Goal: Obtain resource: Obtain resource

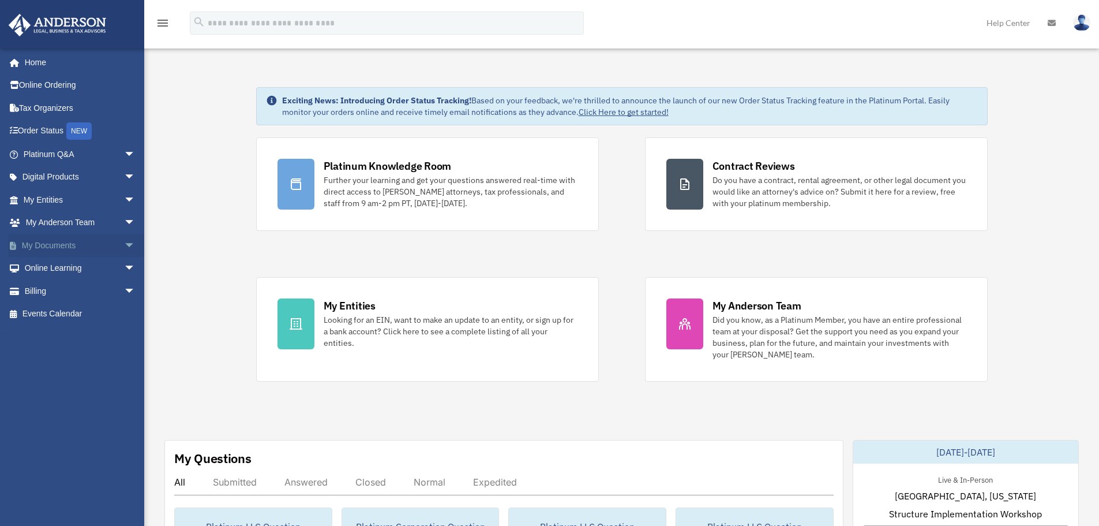
click at [124, 250] on span "arrow_drop_down" at bounding box center [135, 246] width 23 height 24
click at [52, 269] on link "Box" at bounding box center [84, 268] width 137 height 23
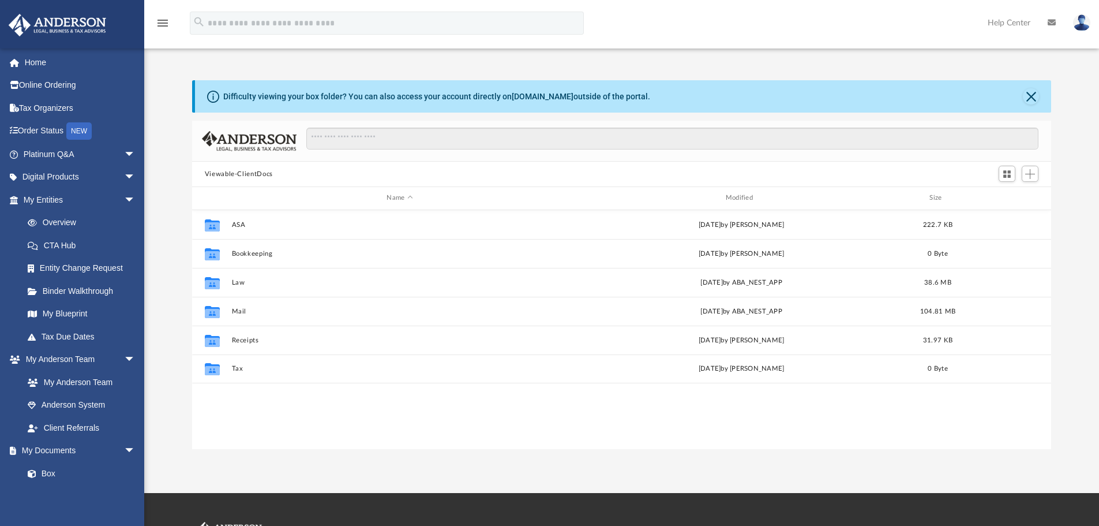
scroll to position [254, 850]
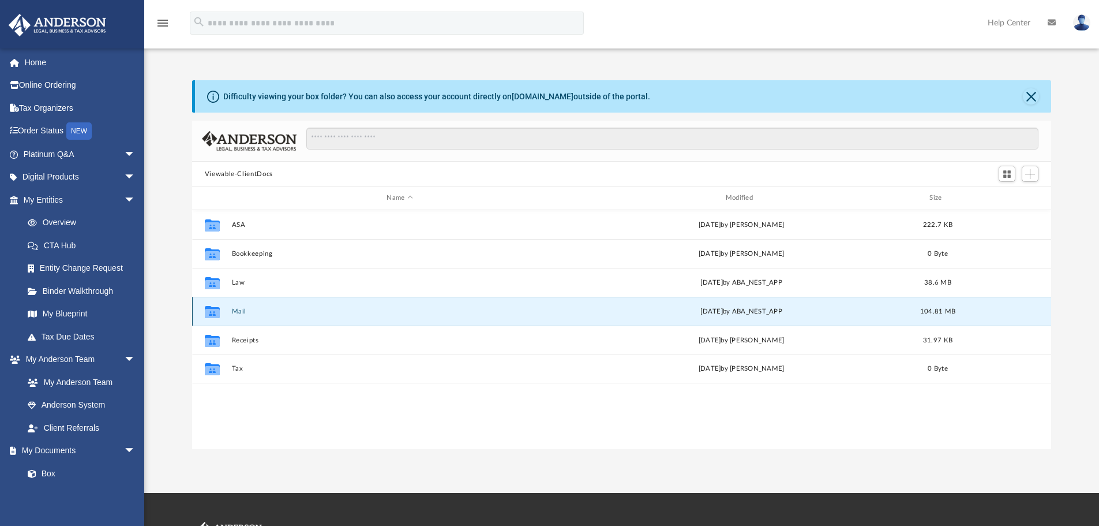
click at [242, 315] on button "Mail" at bounding box center [399, 310] width 336 height 7
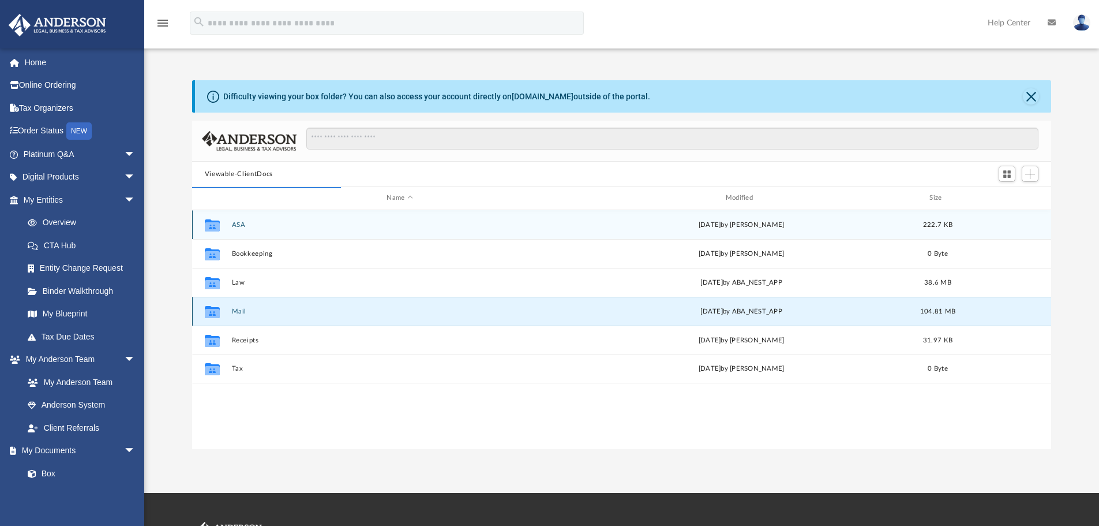
scroll to position [218, 850]
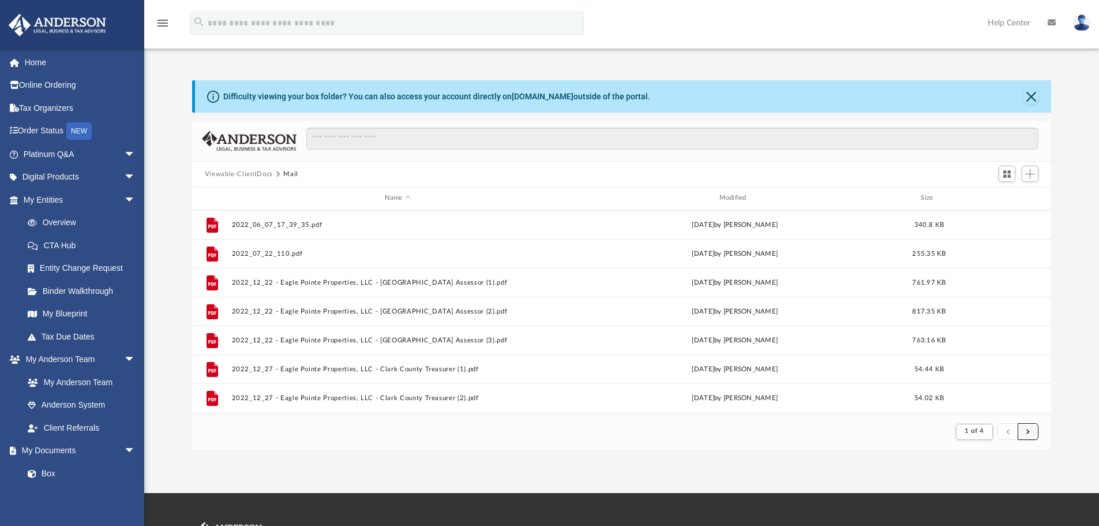
click at [1027, 433] on span "submit" at bounding box center [1027, 431] width 3 height 6
click at [1025, 430] on button "submit" at bounding box center [1028, 431] width 21 height 17
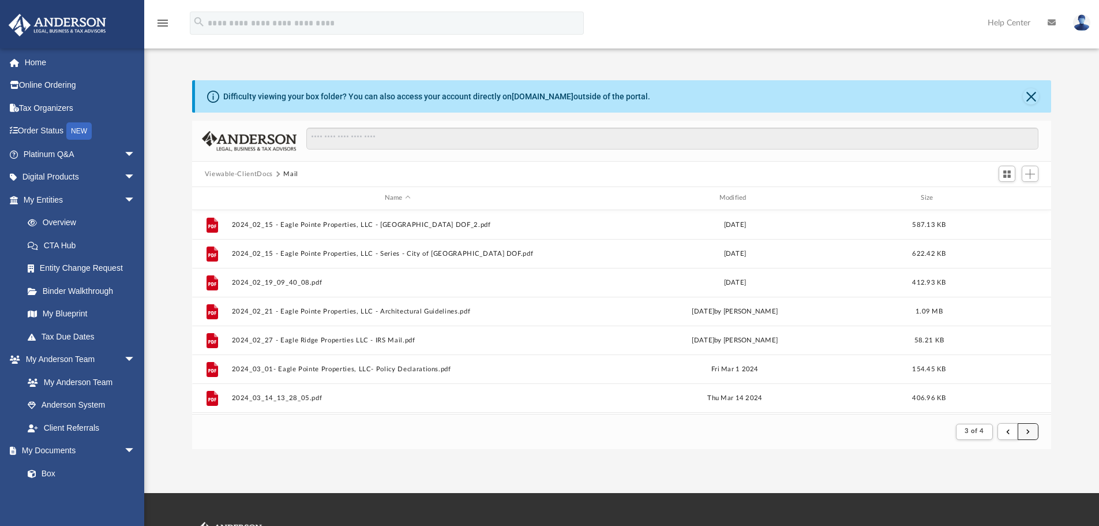
click at [1023, 431] on button "submit" at bounding box center [1028, 431] width 21 height 17
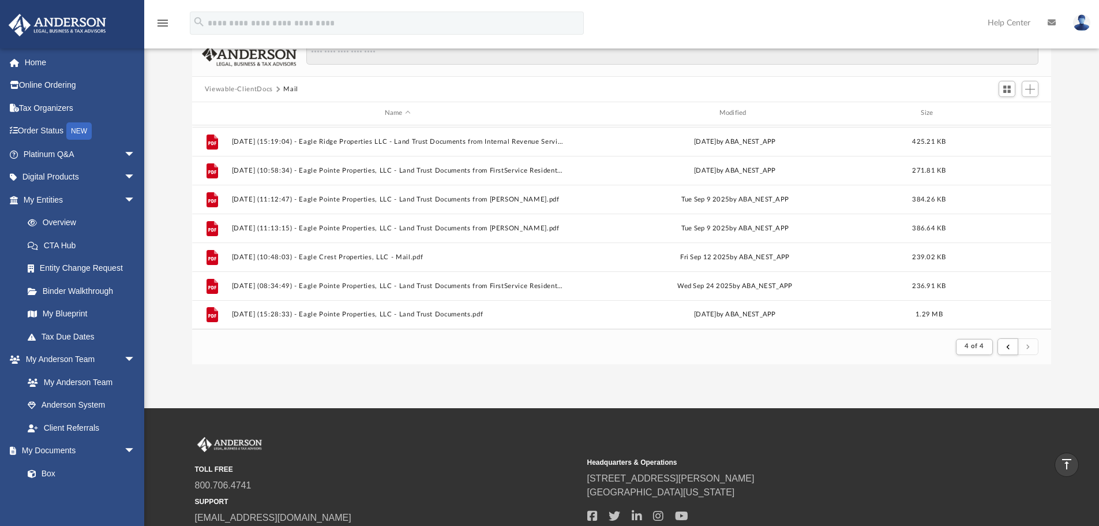
scroll to position [58, 0]
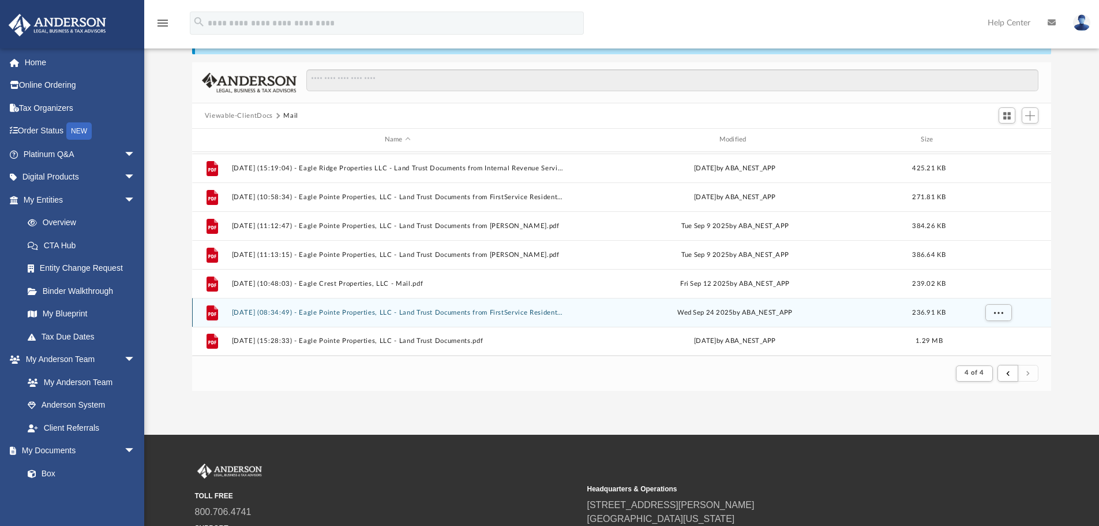
click at [362, 314] on button "[DATE] (08:34:49) - Eagle Pointe Properties, LLC - Land Trust Documents from Fi…" at bounding box center [397, 312] width 332 height 7
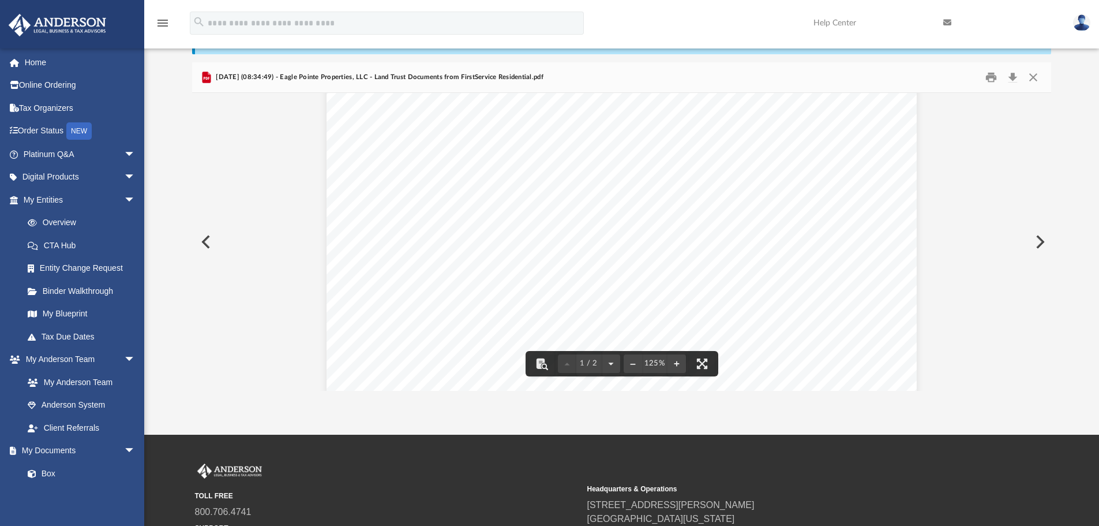
scroll to position [346, 0]
click at [1033, 80] on button "Close" at bounding box center [1033, 78] width 21 height 18
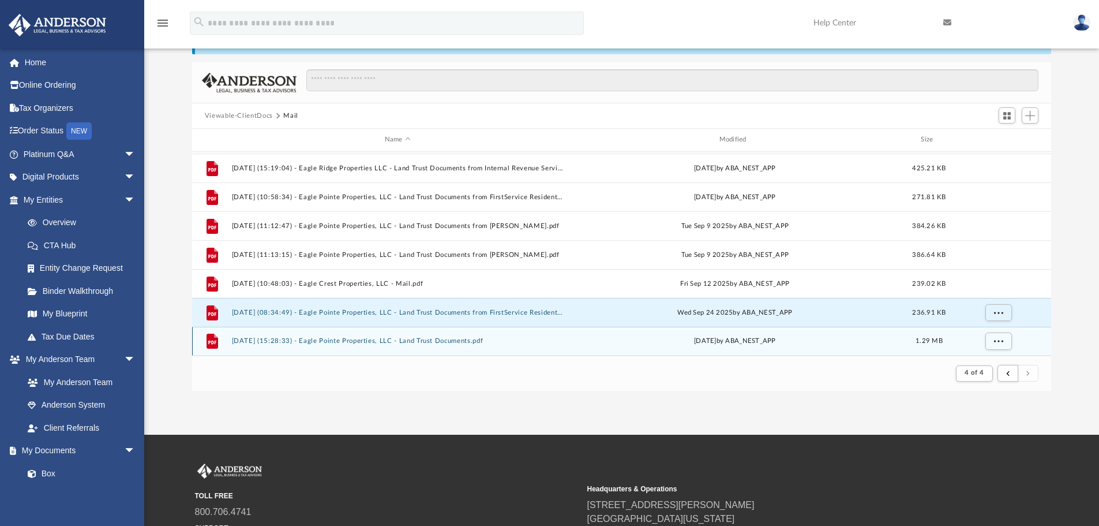
click at [356, 342] on button "[DATE] (15:28:33) - Eagle Pointe Properties, LLC - Land Trust Documents.pdf" at bounding box center [397, 340] width 332 height 7
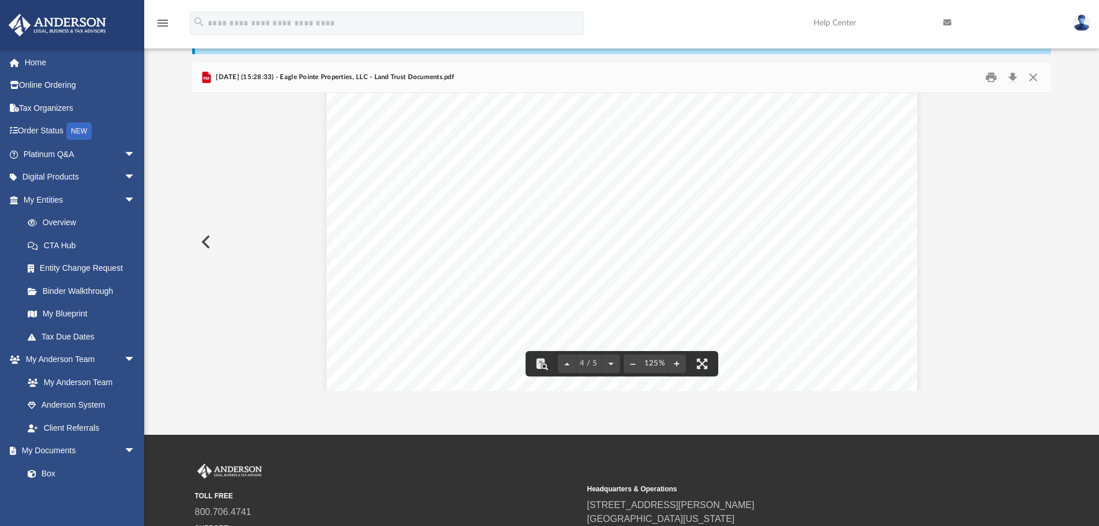
scroll to position [2711, 0]
click at [1033, 78] on button "Close" at bounding box center [1033, 78] width 21 height 18
